Goal: Task Accomplishment & Management: Manage account settings

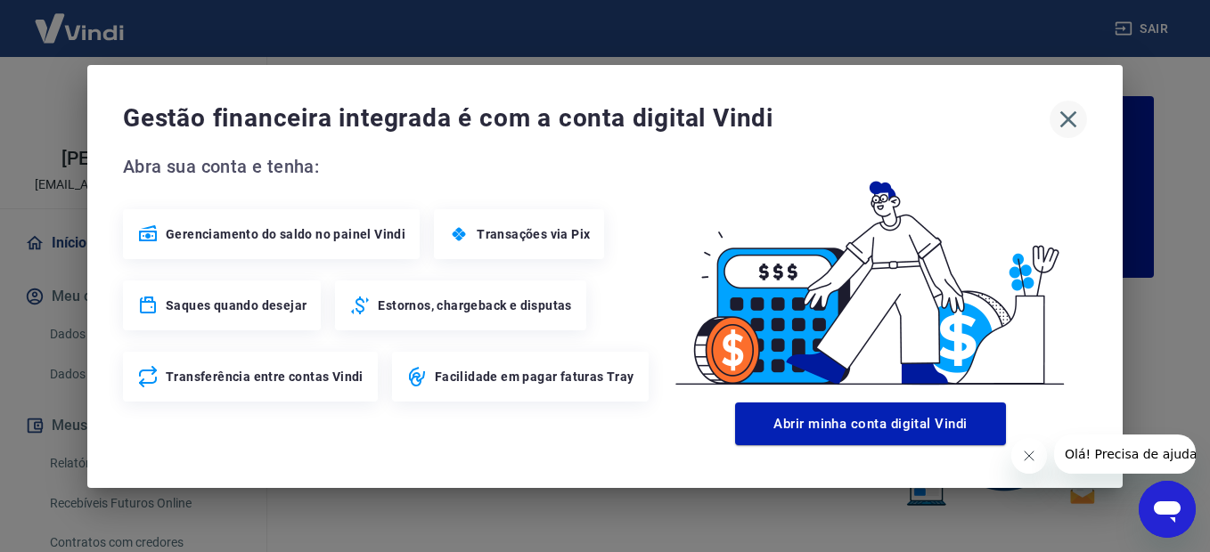
click at [1066, 116] on icon "button" at bounding box center [1068, 118] width 17 height 17
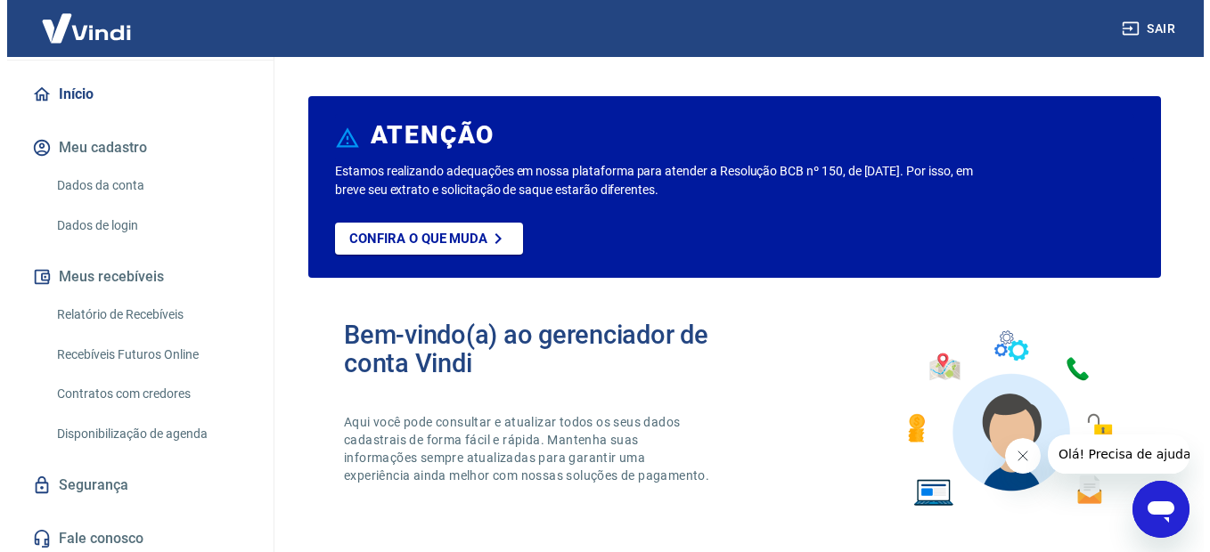
scroll to position [155, 0]
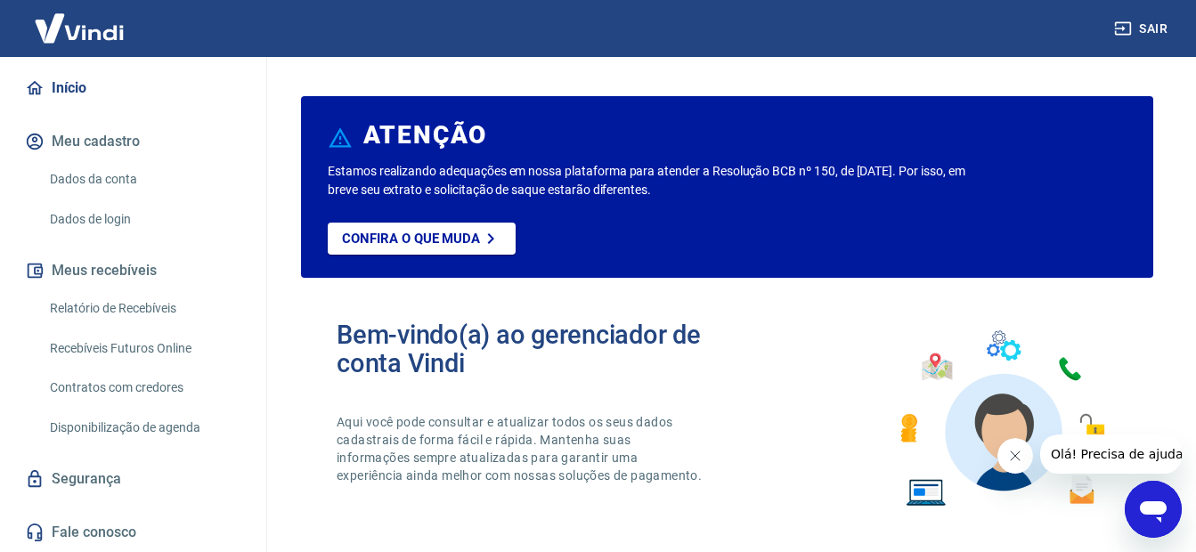
click at [85, 306] on link "Relatório de Recebíveis" at bounding box center [144, 308] width 202 height 37
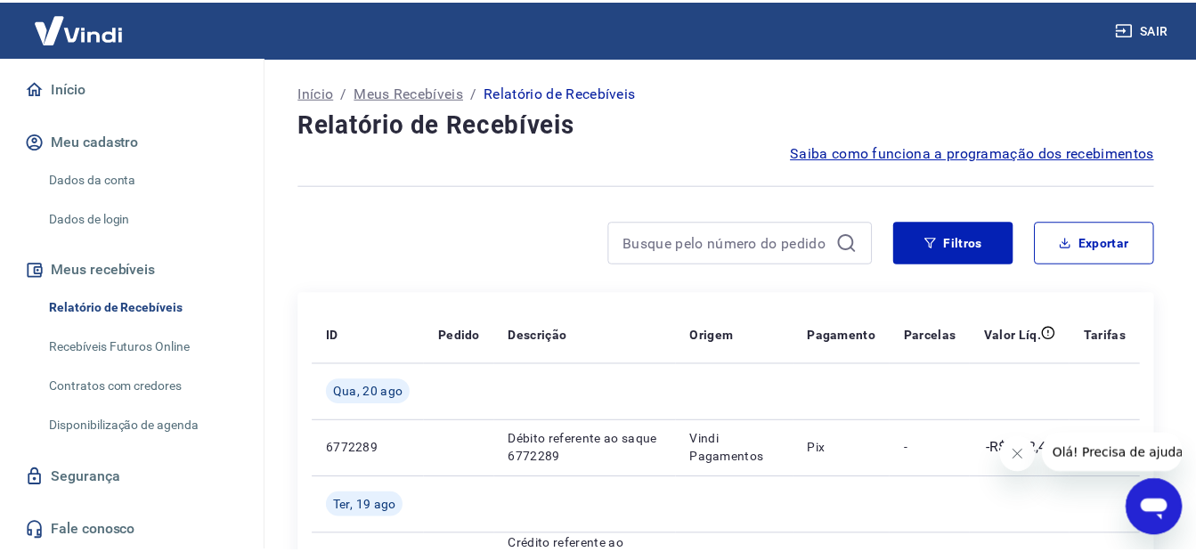
scroll to position [178, 0]
